Goal: Information Seeking & Learning: Learn about a topic

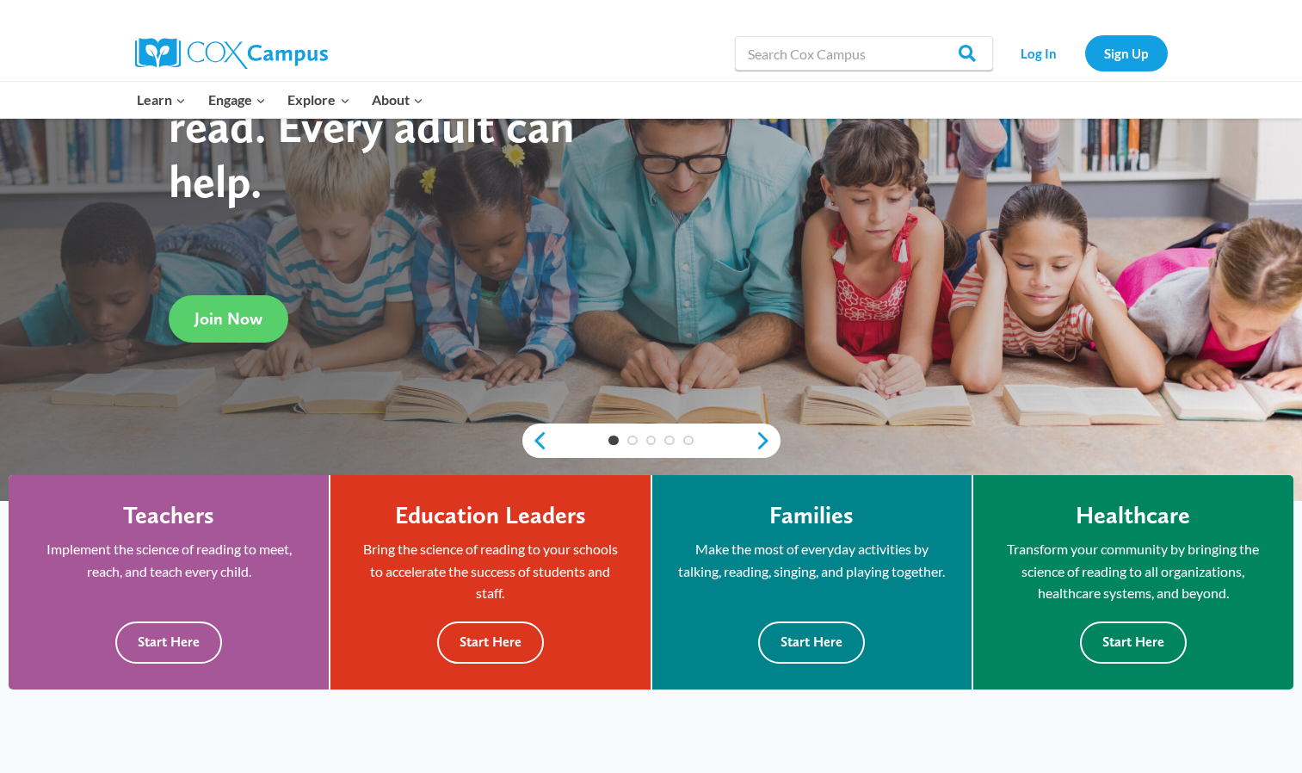
scroll to position [199, 0]
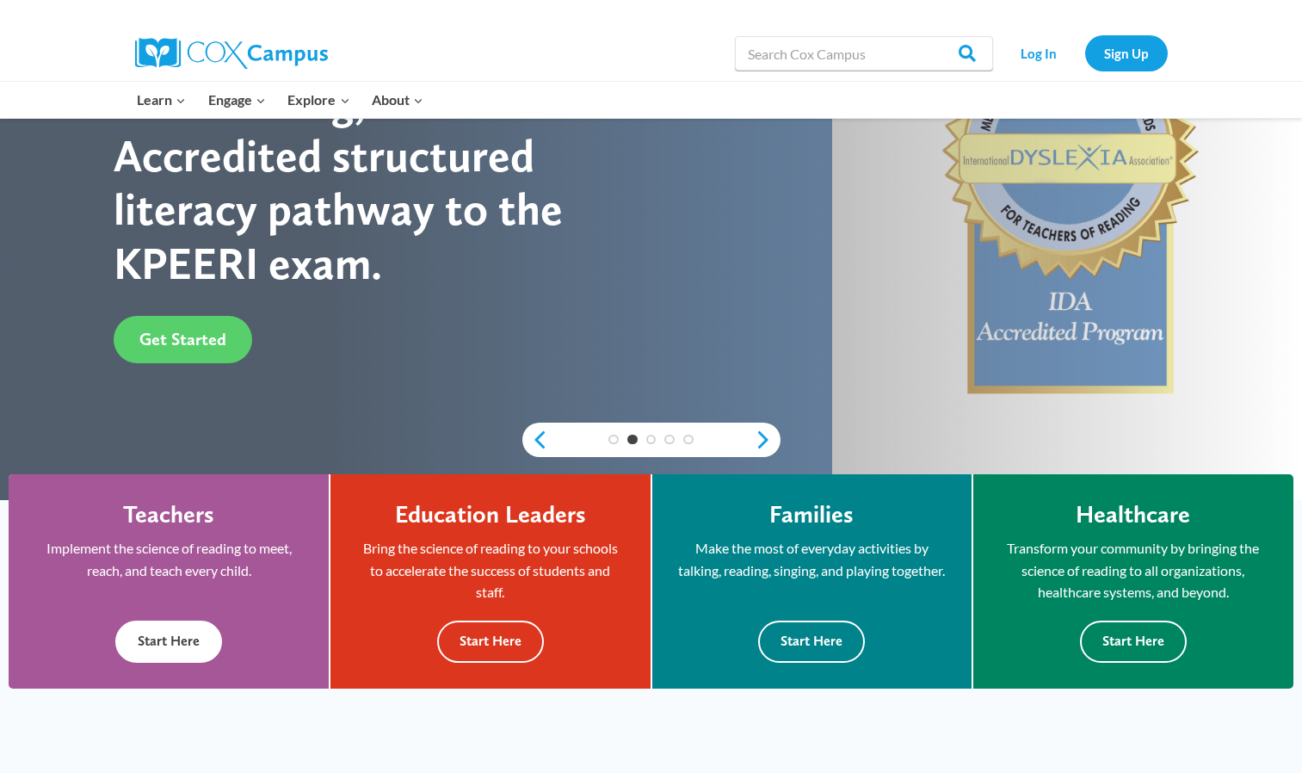
click at [166, 635] on button "Start Here" at bounding box center [168, 642] width 107 height 42
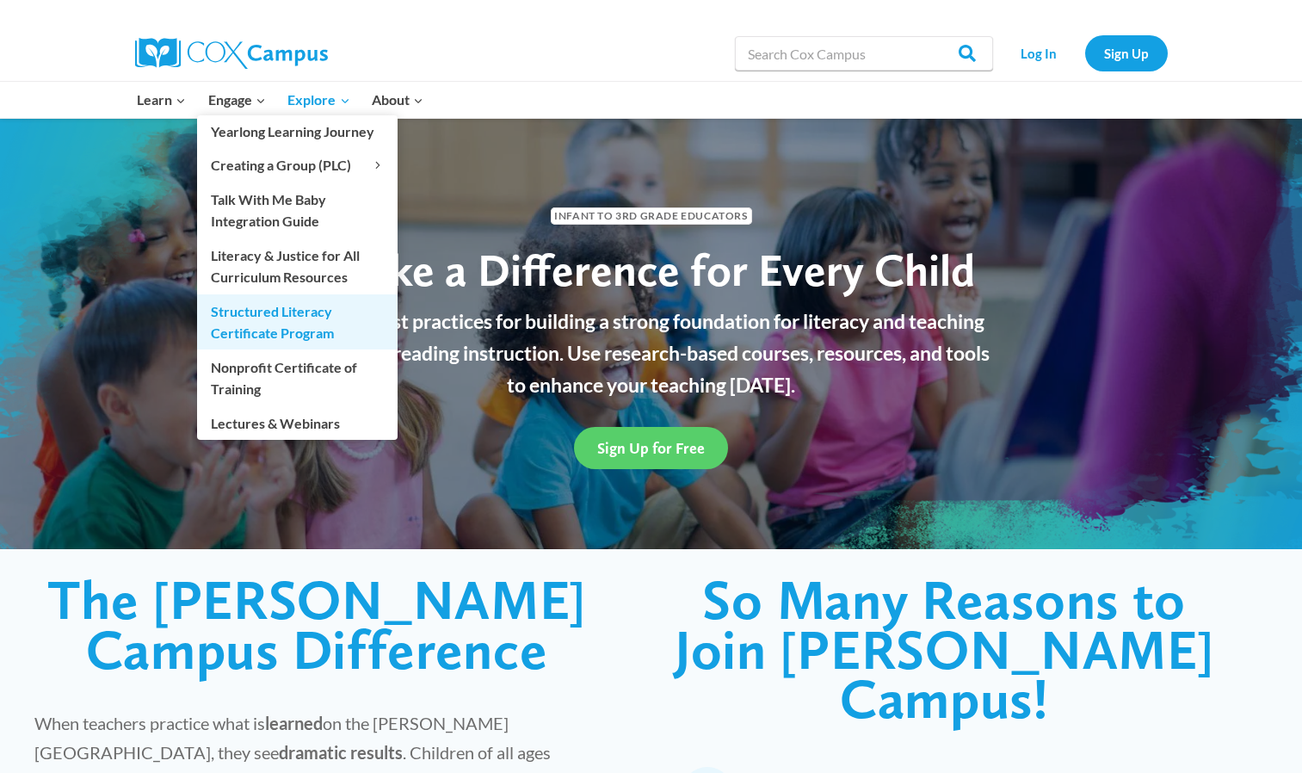
click at [300, 332] on link "Structured Literacy Certificate Program" at bounding box center [297, 321] width 201 height 55
